Goal: Check status: Check status

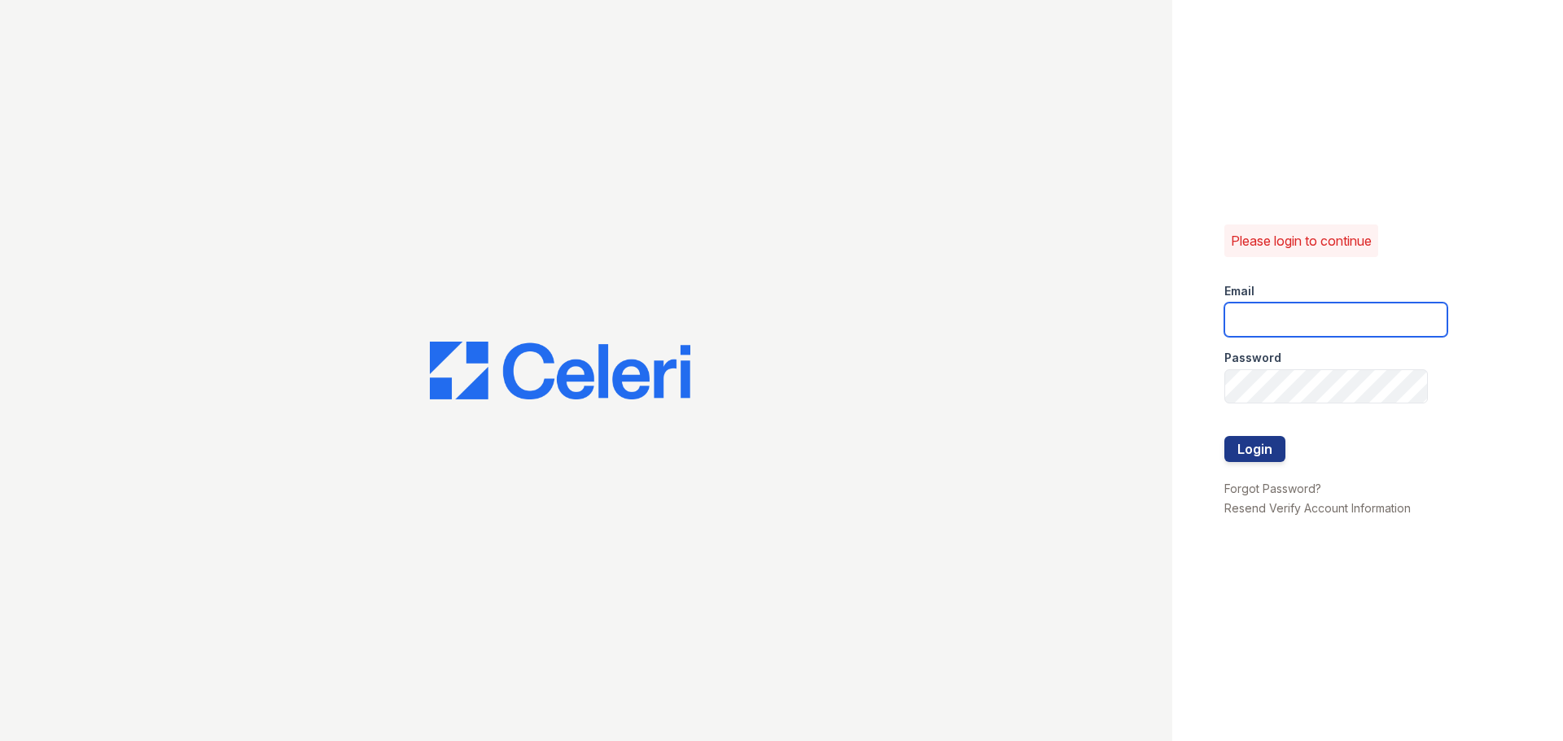
type input "Samantha.Aguirre@trinity-pm.com"
drag, startPoint x: 1256, startPoint y: 479, endPoint x: 1258, endPoint y: 445, distance: 33.4
click at [1257, 479] on li "Forgot Password?" at bounding box center [1317, 489] width 186 height 20
click at [1258, 445] on button "Login" at bounding box center [1254, 449] width 61 height 26
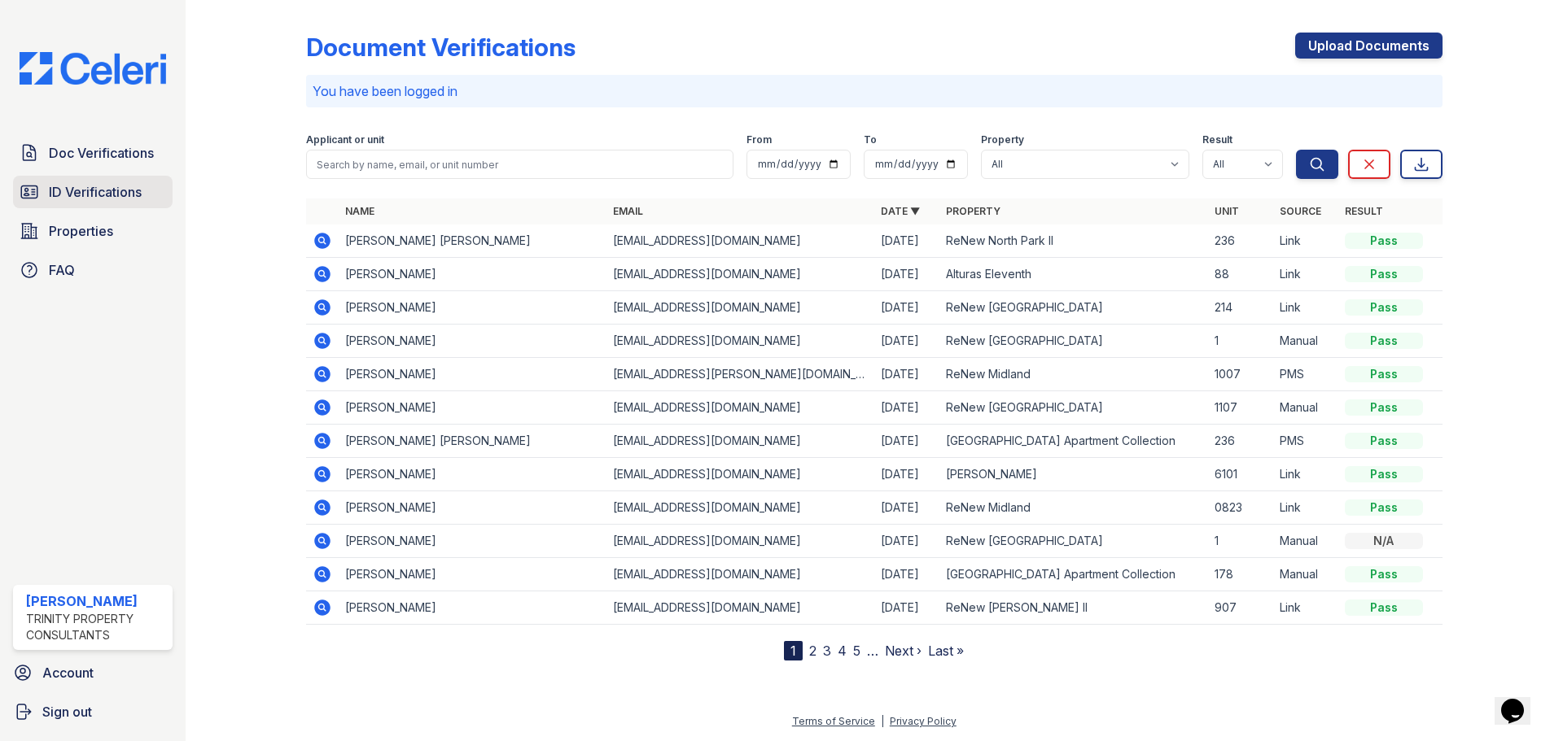
click at [93, 193] on span "ID Verifications" at bounding box center [95, 192] width 93 height 20
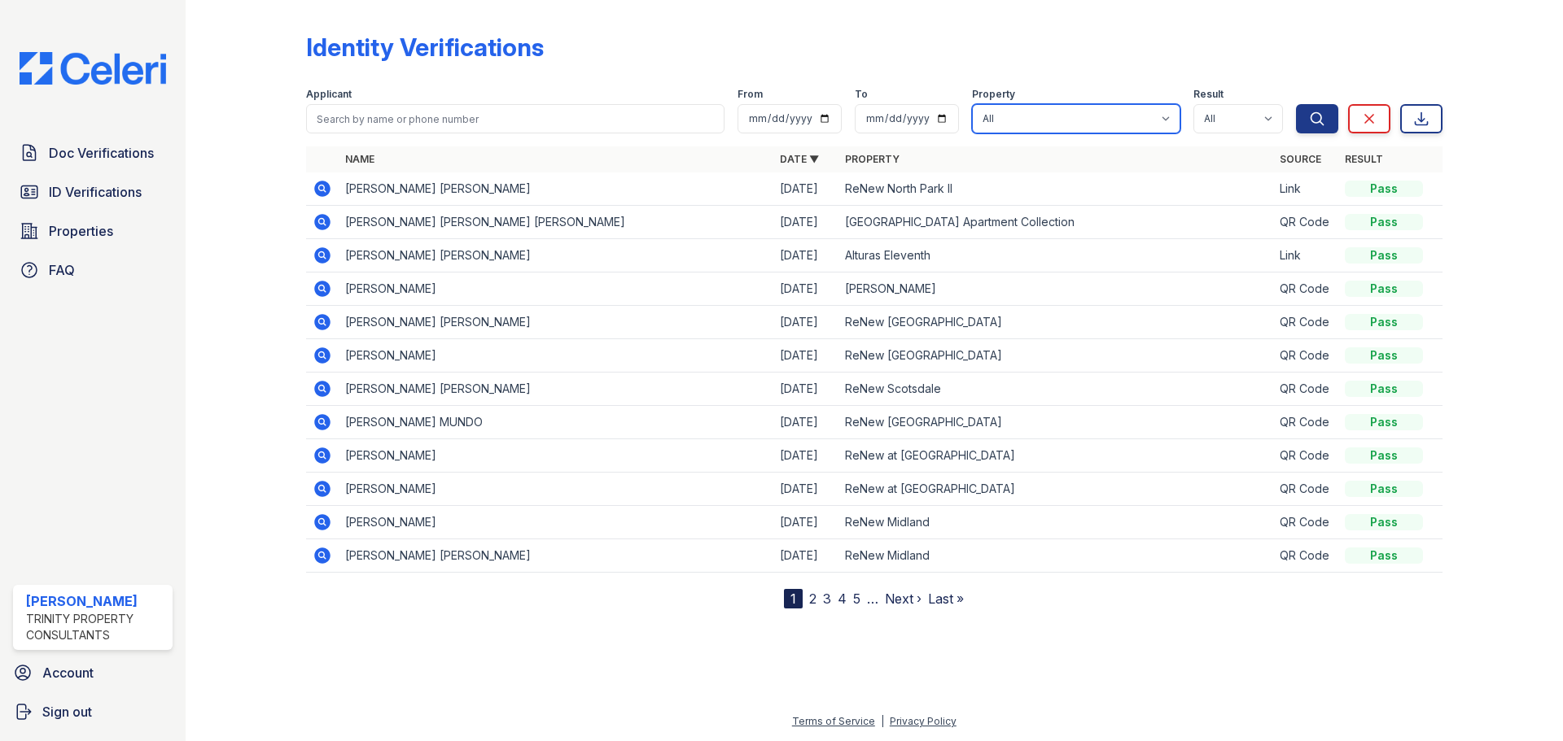
click at [1048, 114] on select "All Alturas [PERSON_NAME] Alturas Eleventh [GEOGRAPHIC_DATA] ReNew [PERSON_NAME…" at bounding box center [1076, 118] width 208 height 29
select select "70"
click at [973, 104] on select "All Alturas [PERSON_NAME] Alturas Eleventh [GEOGRAPHIC_DATA] ReNew [PERSON_NAME…" at bounding box center [1076, 118] width 208 height 29
click at [1321, 108] on button "Search" at bounding box center [1317, 118] width 42 height 29
